Goal: Find specific page/section: Find specific page/section

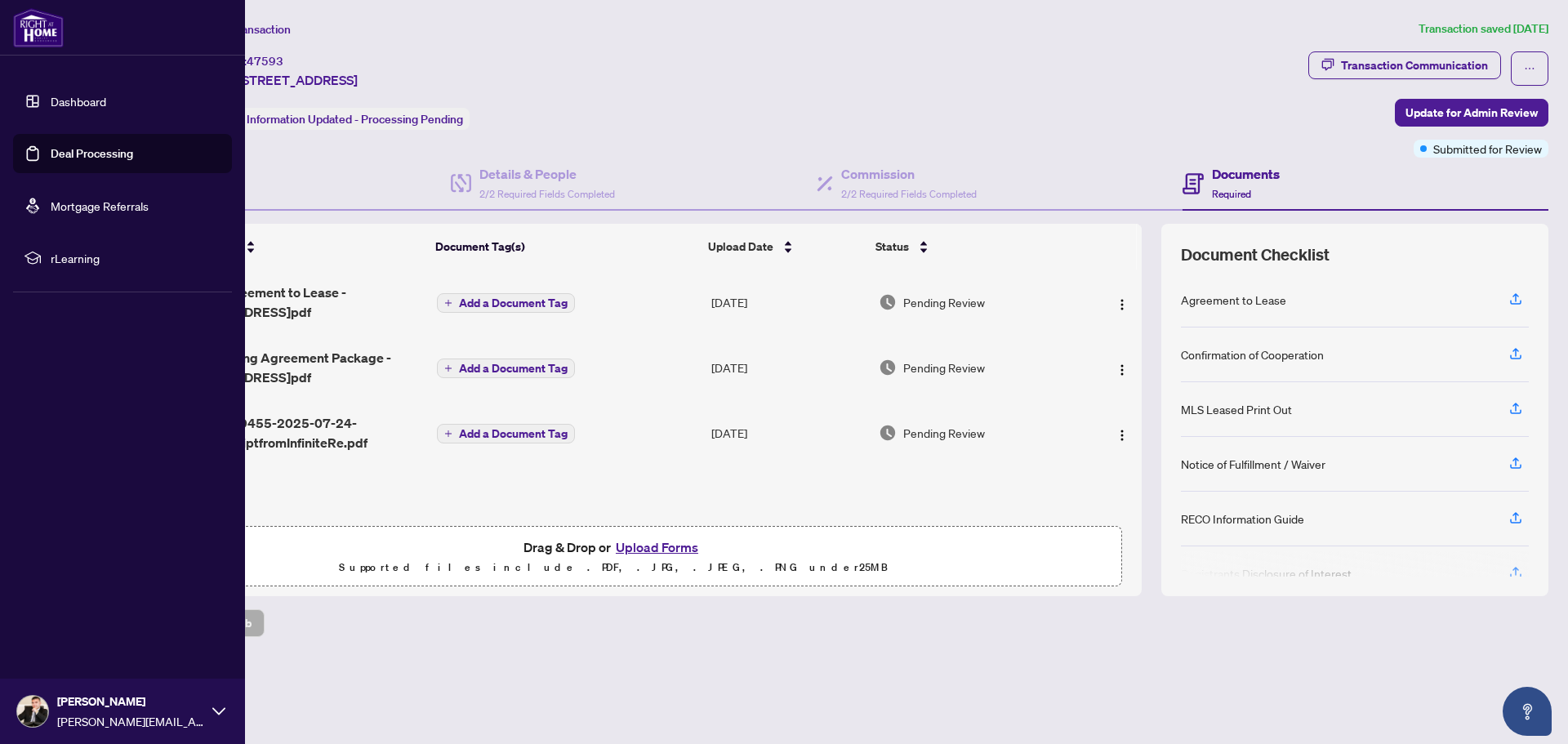
click at [40, 27] on img at bounding box center [38, 27] width 51 height 39
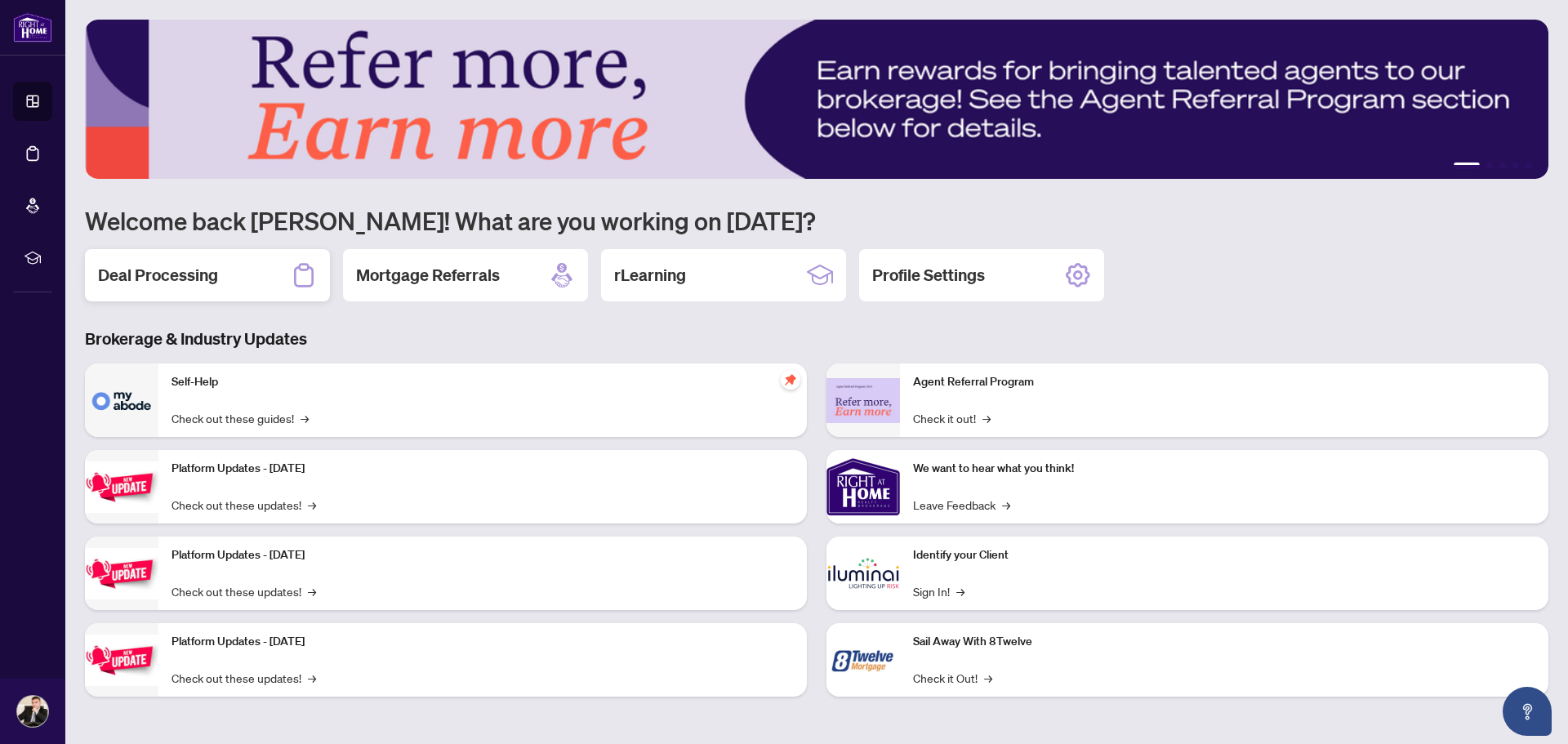
click at [197, 278] on h2 "Deal Processing" at bounding box center [158, 275] width 120 height 23
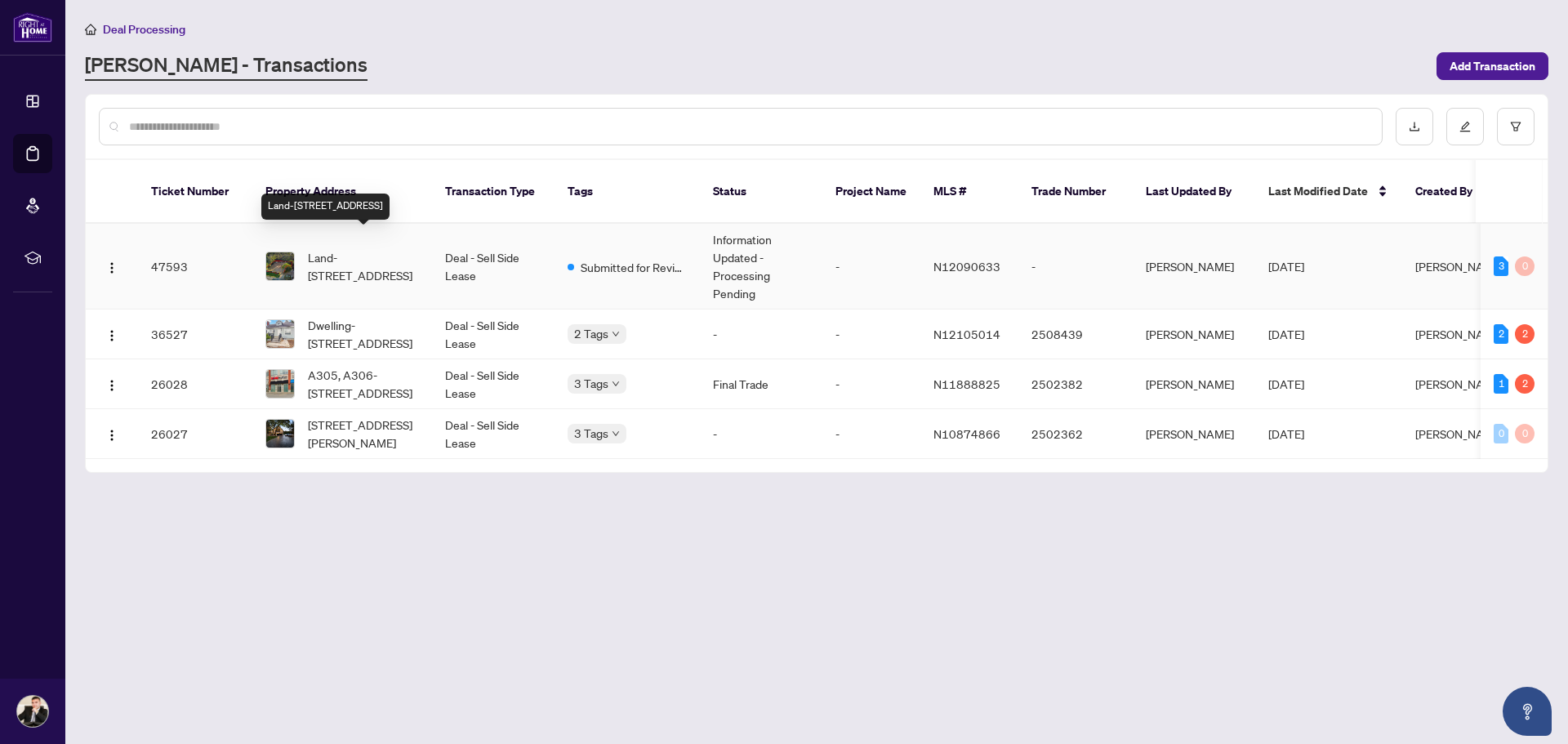
click at [386, 256] on span "Land-[STREET_ADDRESS]" at bounding box center [363, 266] width 111 height 36
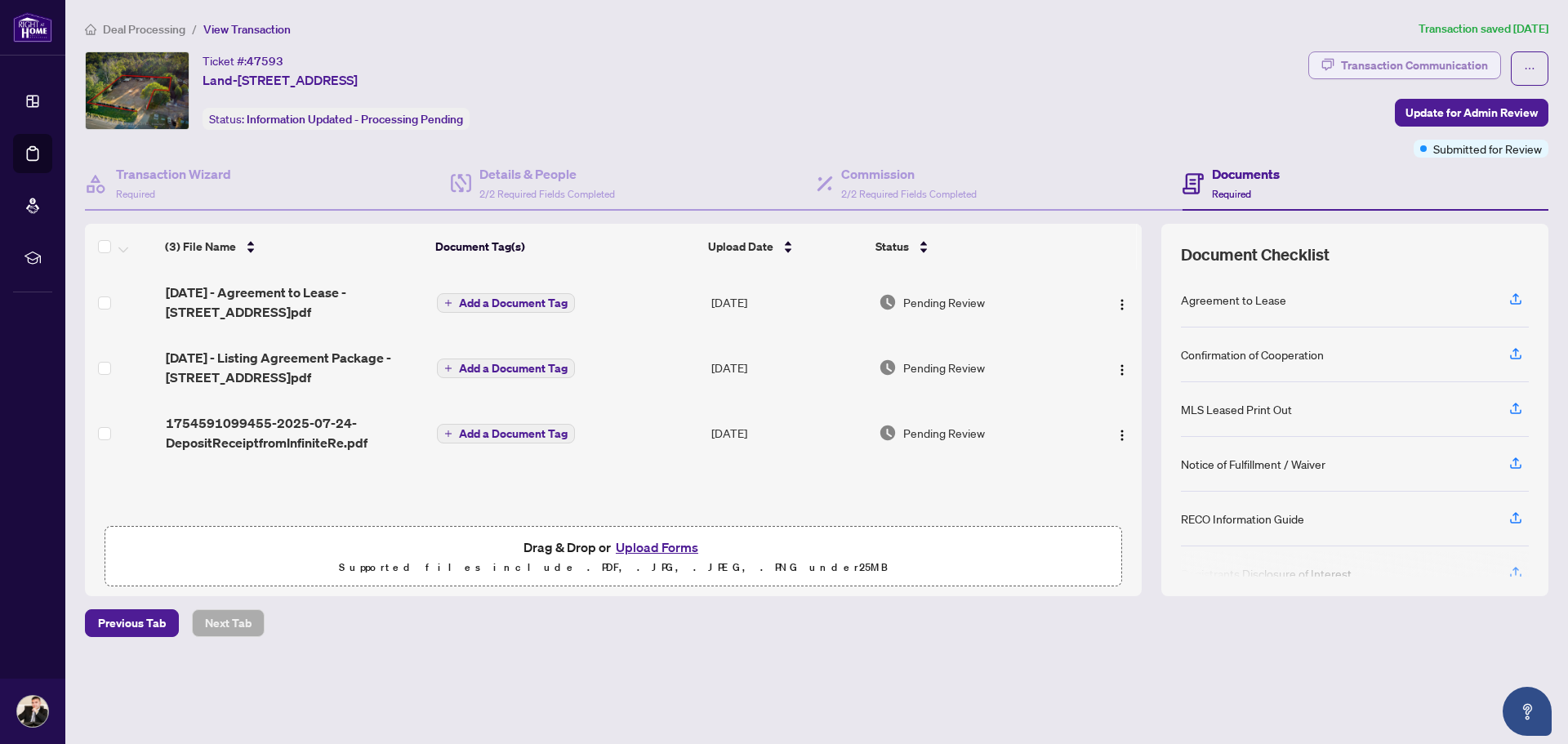
click at [1433, 66] on div "Transaction Communication" at bounding box center [1414, 65] width 147 height 27
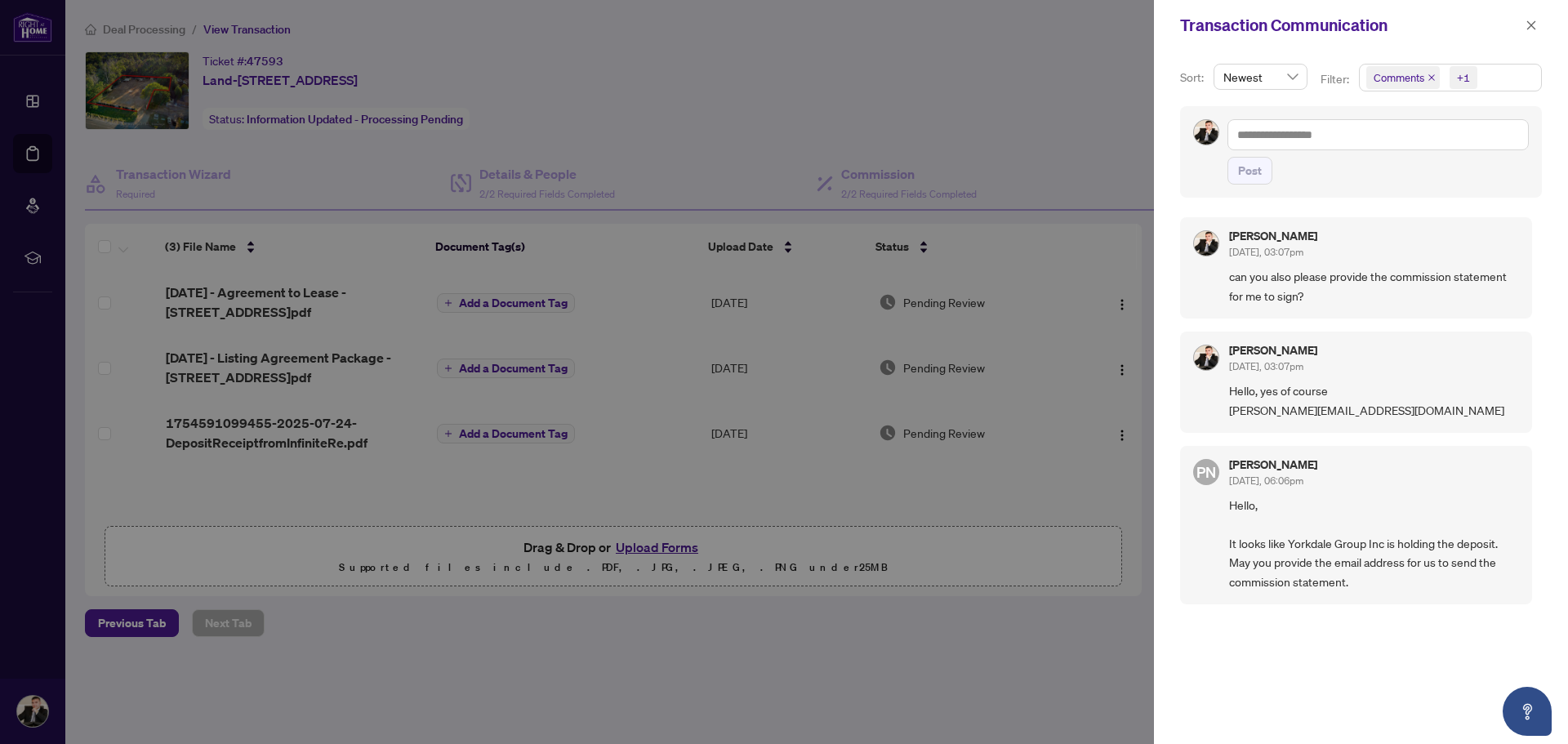
click at [803, 66] on div at bounding box center [784, 372] width 1568 height 744
click at [863, 89] on div at bounding box center [784, 372] width 1568 height 744
click at [1533, 22] on icon "close" at bounding box center [1531, 26] width 12 height 12
